Goal: Task Accomplishment & Management: Use online tool/utility

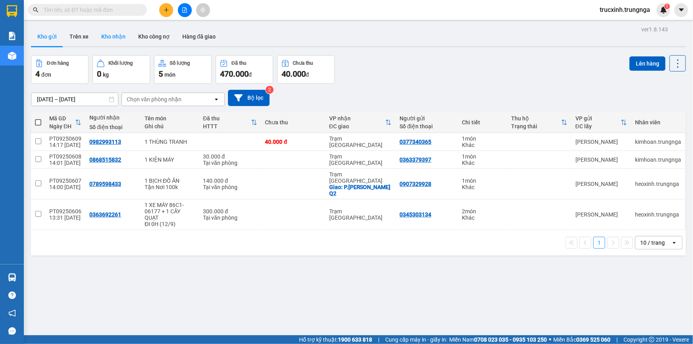
click at [120, 36] on button "Kho nhận" at bounding box center [113, 36] width 37 height 19
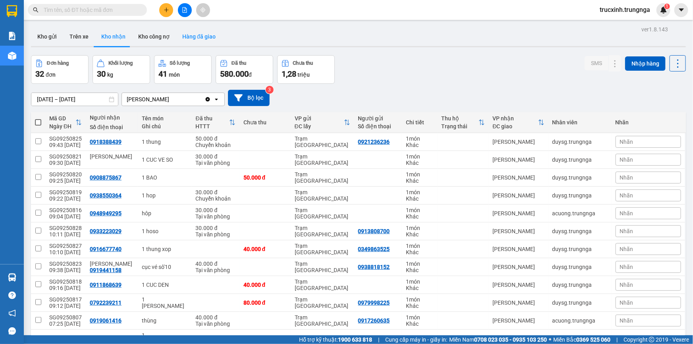
click at [200, 36] on button "Hàng đã giao" at bounding box center [199, 36] width 46 height 19
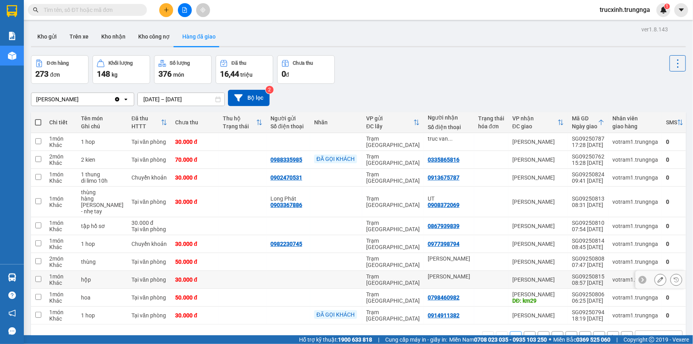
scroll to position [36, 0]
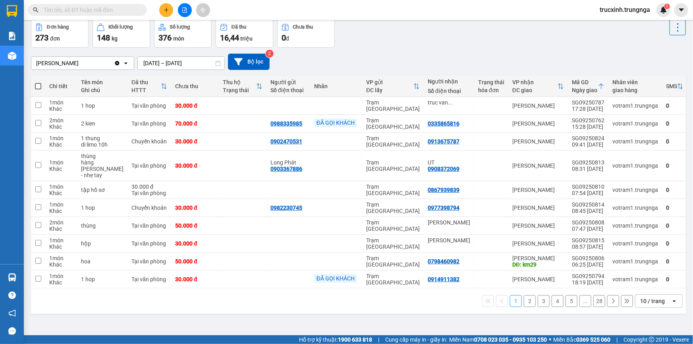
click at [655, 297] on div "10 / trang" at bounding box center [652, 301] width 25 height 8
click at [653, 279] on span "100 / trang" at bounding box center [650, 280] width 29 height 8
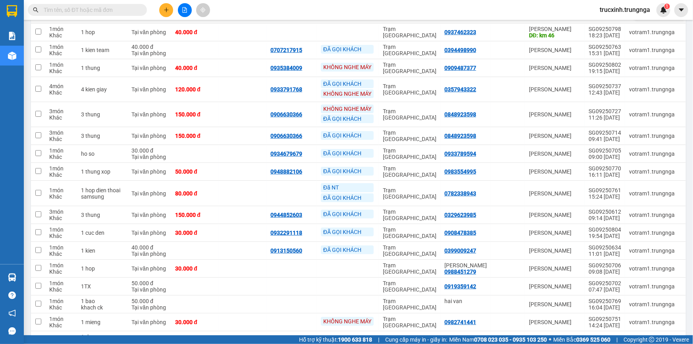
scroll to position [217, 0]
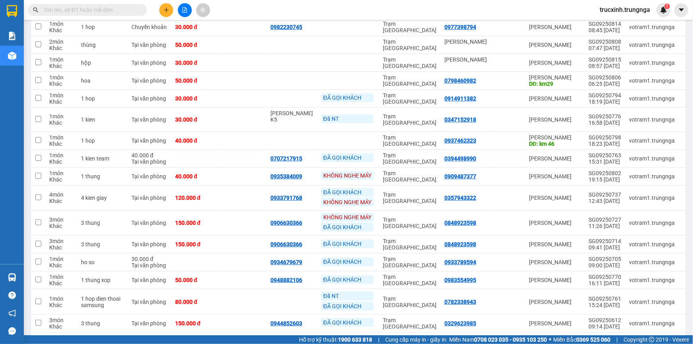
click at [76, 3] on div "Kết quả tìm kiếm ( 0 ) Bộ lọc No Data" at bounding box center [77, 10] width 155 height 14
click at [79, 12] on input "text" at bounding box center [91, 10] width 94 height 9
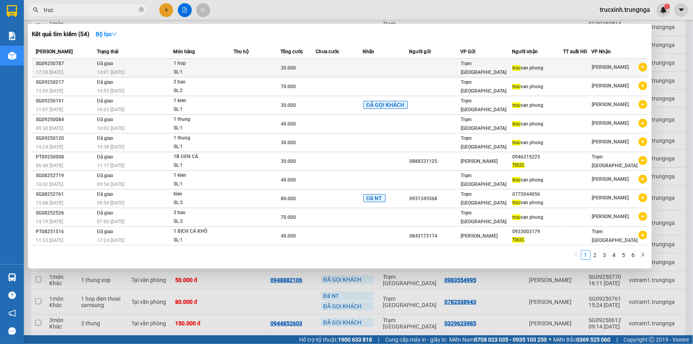
type input "truc"
click at [320, 66] on td at bounding box center [339, 68] width 47 height 19
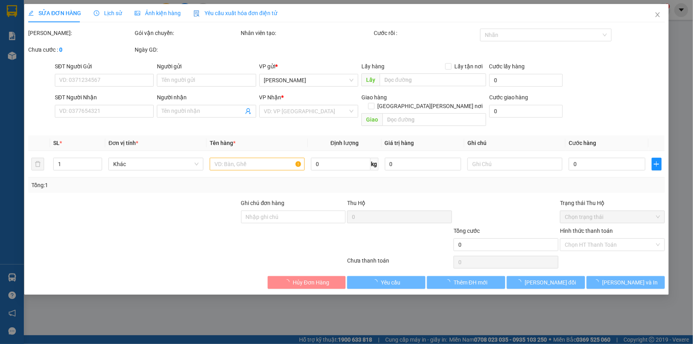
type input "[PERSON_NAME]"
type input "30.000"
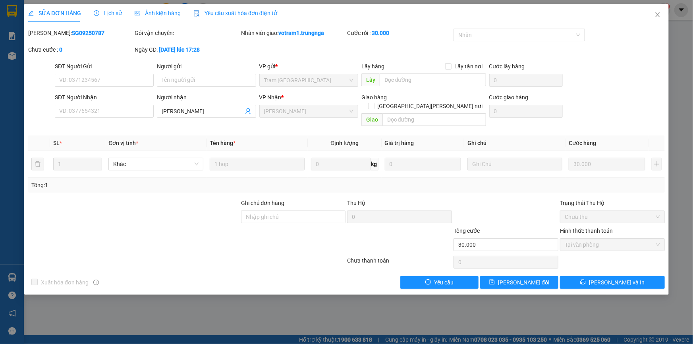
click at [111, 15] on span "Lịch sử" at bounding box center [108, 13] width 28 height 6
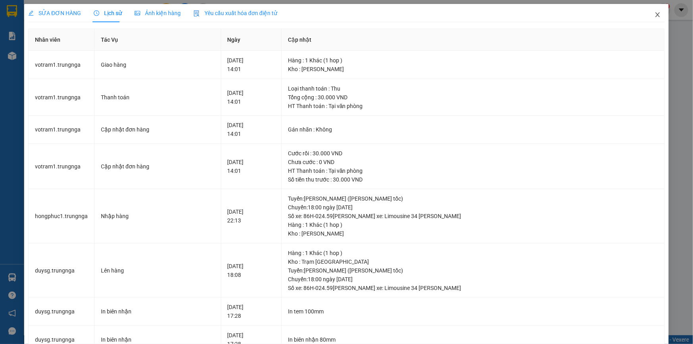
click at [654, 19] on span "Close" at bounding box center [658, 15] width 22 height 22
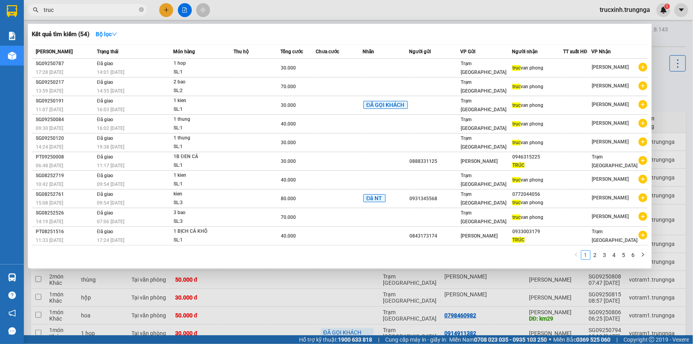
click at [100, 10] on input "truc" at bounding box center [91, 10] width 94 height 9
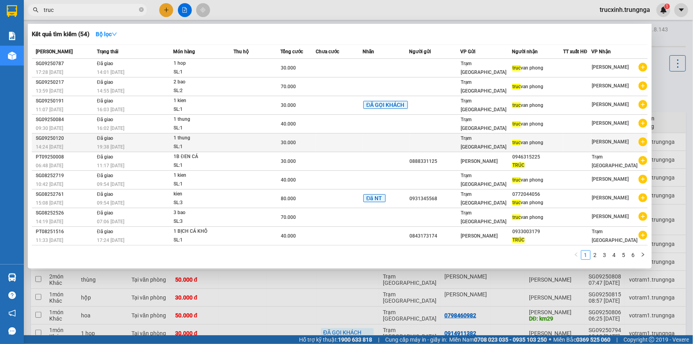
click at [89, 141] on div "SG09250120" at bounding box center [65, 138] width 59 height 8
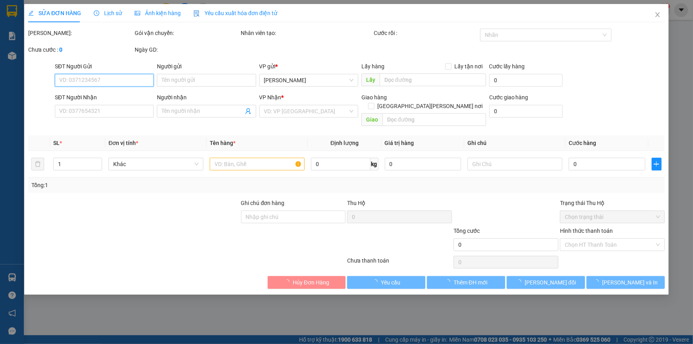
type input "[PERSON_NAME]"
type input "30.000"
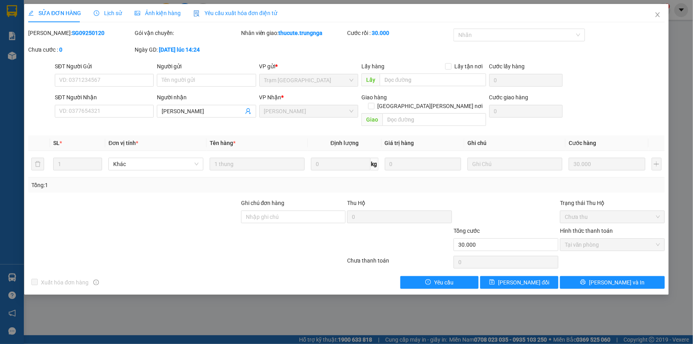
drag, startPoint x: 107, startPoint y: 12, endPoint x: 246, endPoint y: 17, distance: 139.2
click at [108, 12] on span "Lịch sử" at bounding box center [108, 13] width 28 height 6
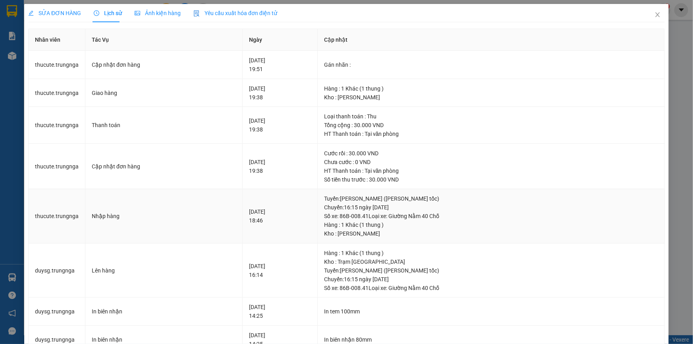
scroll to position [72, 0]
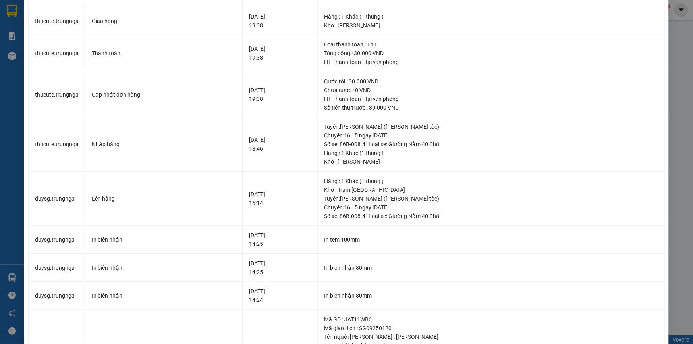
click at [679, 45] on div "SỬA ĐƠN HÀNG Lịch sử [PERSON_NAME] hàng Yêu cầu xuất [PERSON_NAME] điện tử Tota…" at bounding box center [346, 172] width 693 height 344
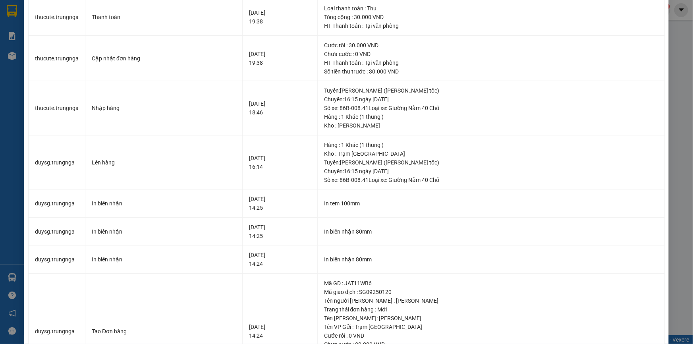
scroll to position [0, 0]
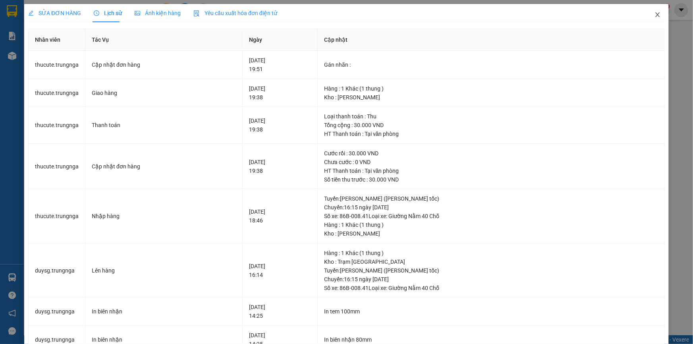
click at [655, 16] on icon "close" at bounding box center [658, 15] width 6 height 6
click at [654, 13] on span "trucxinh.trungnga" at bounding box center [625, 10] width 63 height 10
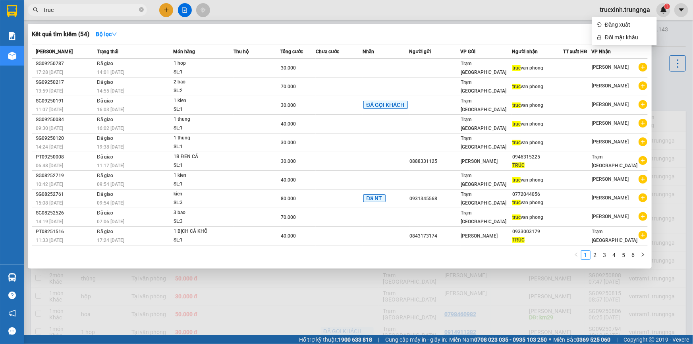
click at [82, 13] on input "truc" at bounding box center [91, 10] width 94 height 9
